Goal: Ask a question

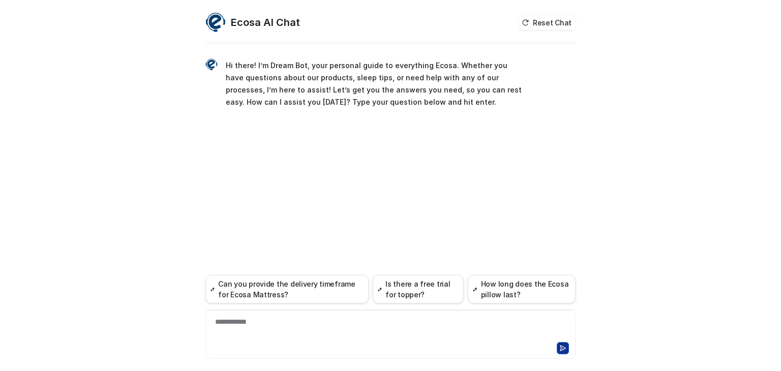
click at [336, 331] on div "**********" at bounding box center [390, 328] width 365 height 23
paste div
click at [564, 349] on icon at bounding box center [563, 348] width 6 height 5
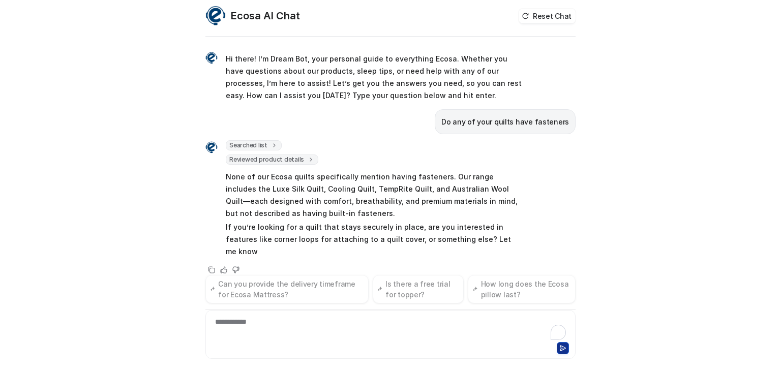
scroll to position [19, 0]
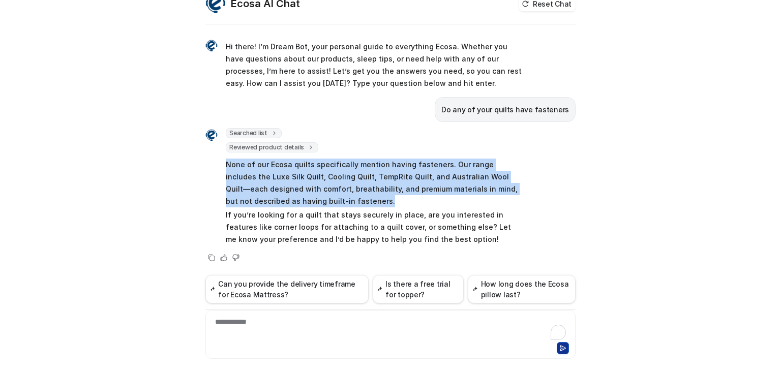
drag, startPoint x: 277, startPoint y: 187, endPoint x: 216, endPoint y: 159, distance: 67.6
click at [216, 159] on div "Searched list url : "https://www.ecosa.com.au/module/ecosafeeds/Feeds?feedid=34…" at bounding box center [364, 188] width 318 height 120
copy p "None of our Ecosa quilts specifically mention having fasteners. Our range inclu…"
